Goal: Check status: Check status

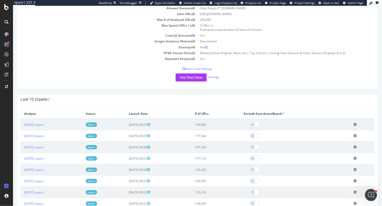
scroll to position [67, 0]
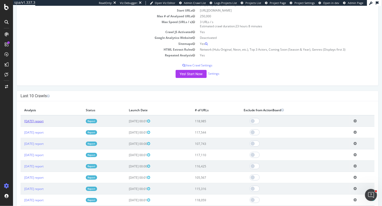
click at [42, 121] on link "[DATE] report" at bounding box center [33, 121] width 19 height 4
